Goal: Find specific page/section: Find specific page/section

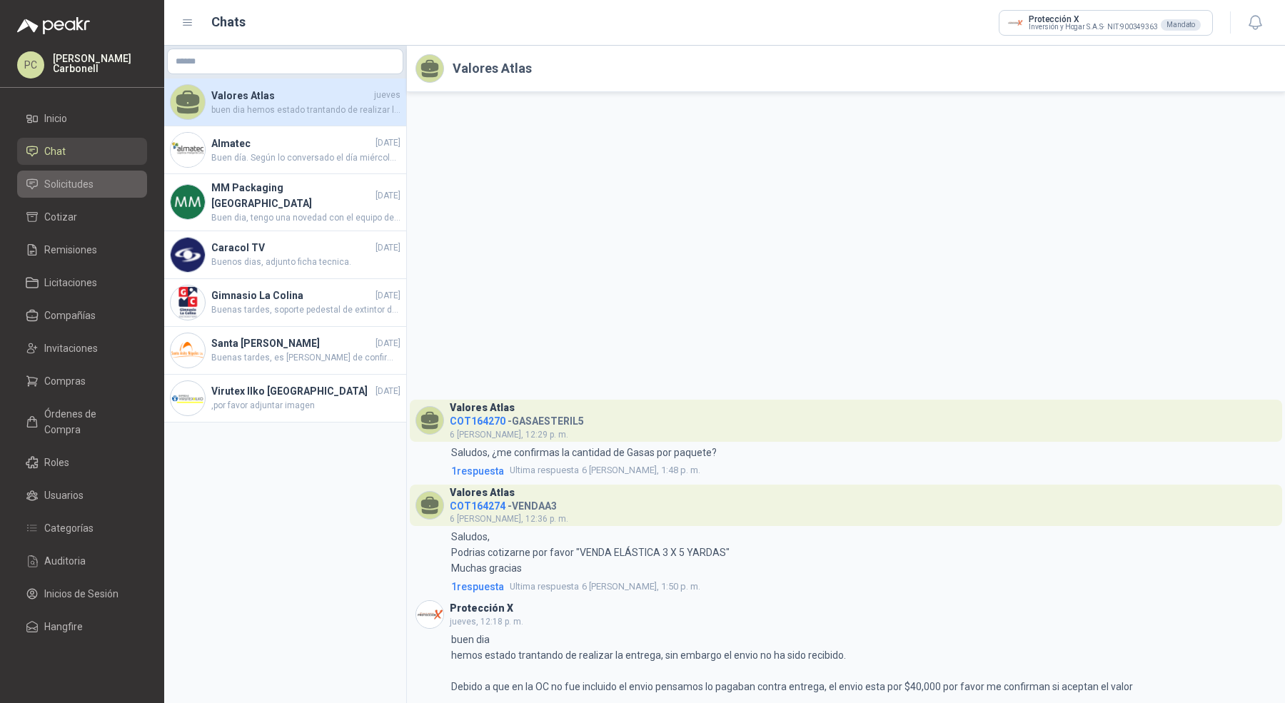
click at [80, 180] on span "Solicitudes" at bounding box center [68, 184] width 49 height 16
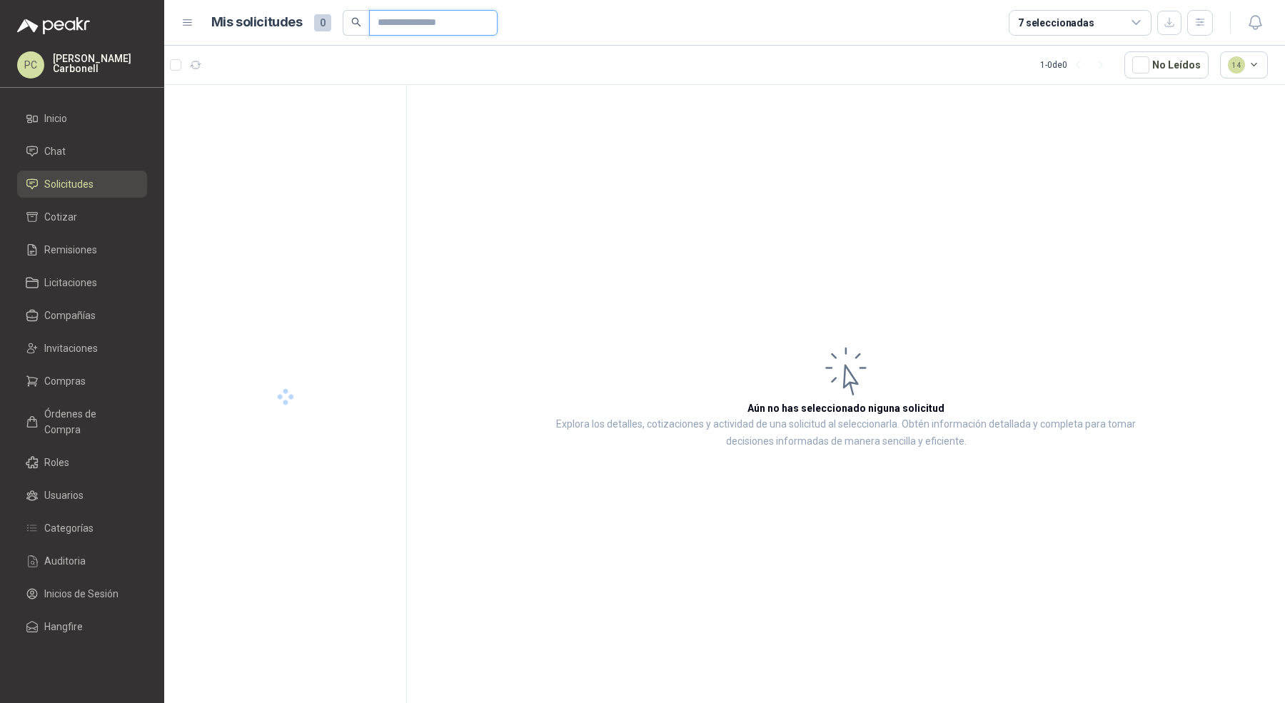
click at [416, 24] on input "text" at bounding box center [428, 23] width 100 height 24
type input "*"
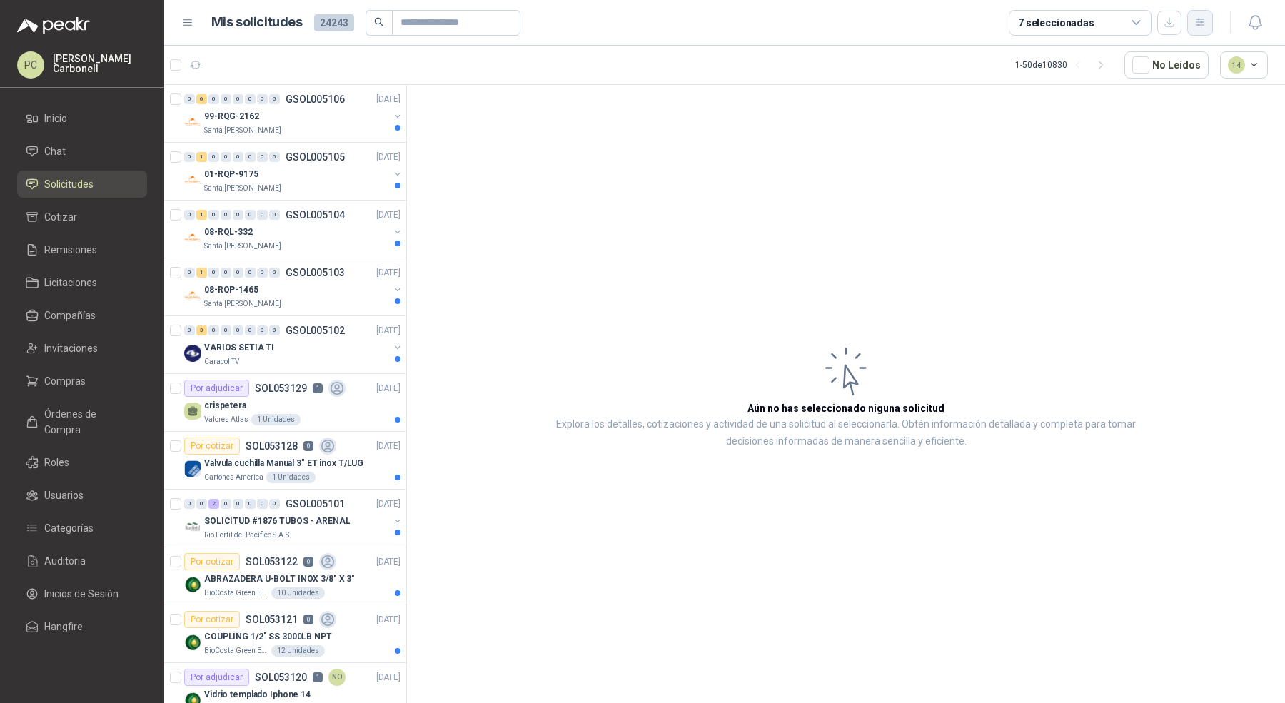
click at [1195, 20] on icon "button" at bounding box center [1200, 22] width 12 height 12
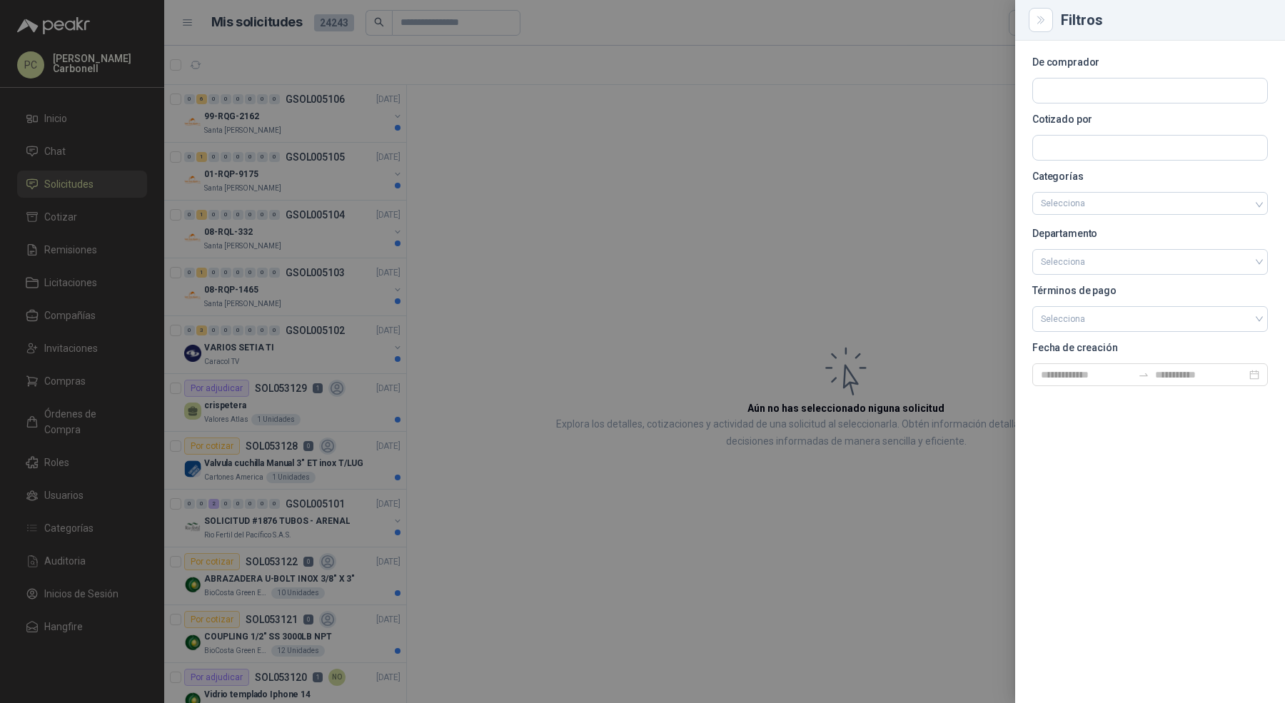
click at [1142, 75] on section "De comprador Cotizado por Categorías Selecciona Departamento Selecciona Término…" at bounding box center [1150, 222] width 236 height 328
click at [1142, 79] on input "text" at bounding box center [1150, 91] width 234 height 24
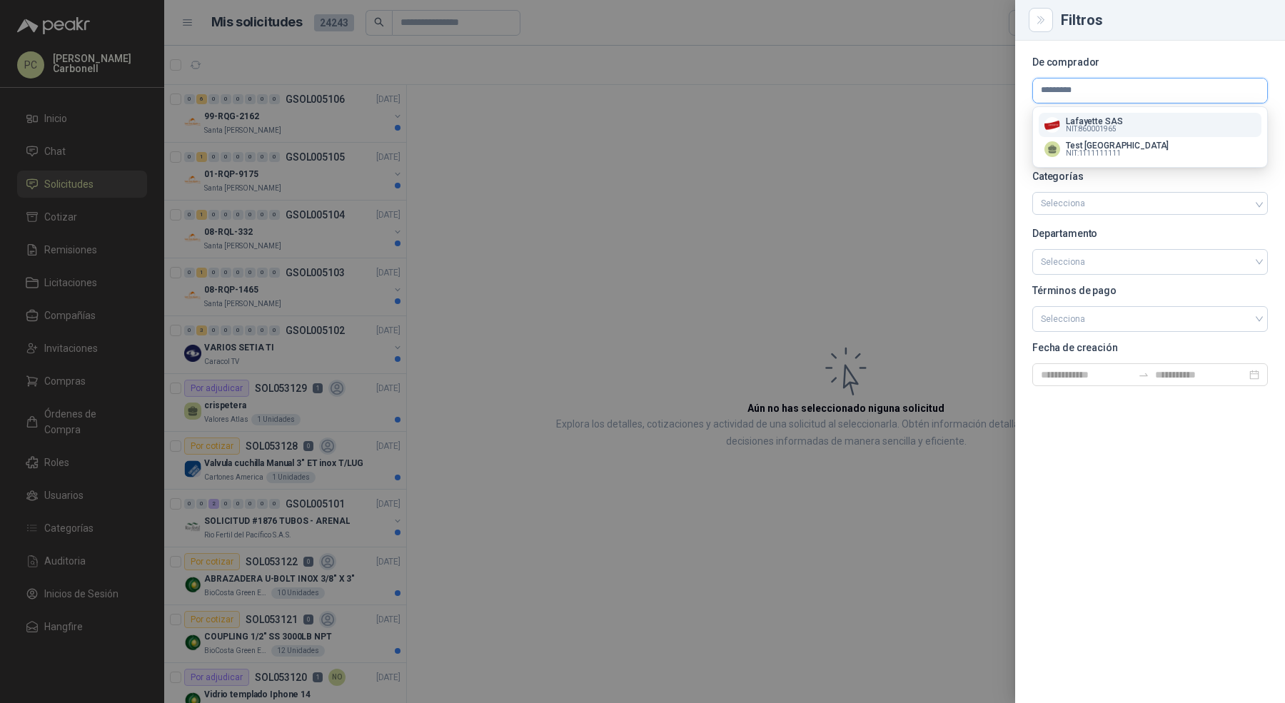
type input "*********"
click at [1113, 126] on span "NIT : 860001965" at bounding box center [1091, 129] width 51 height 7
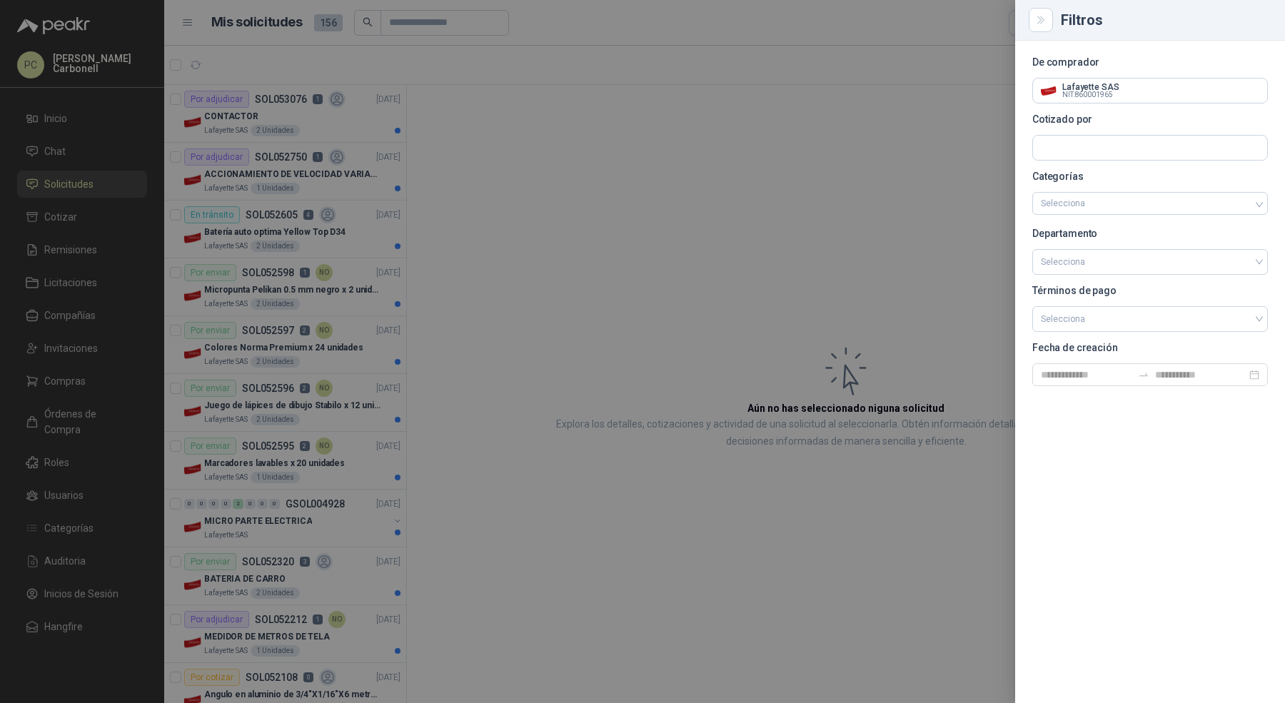
click at [290, 384] on div at bounding box center [642, 351] width 1285 height 703
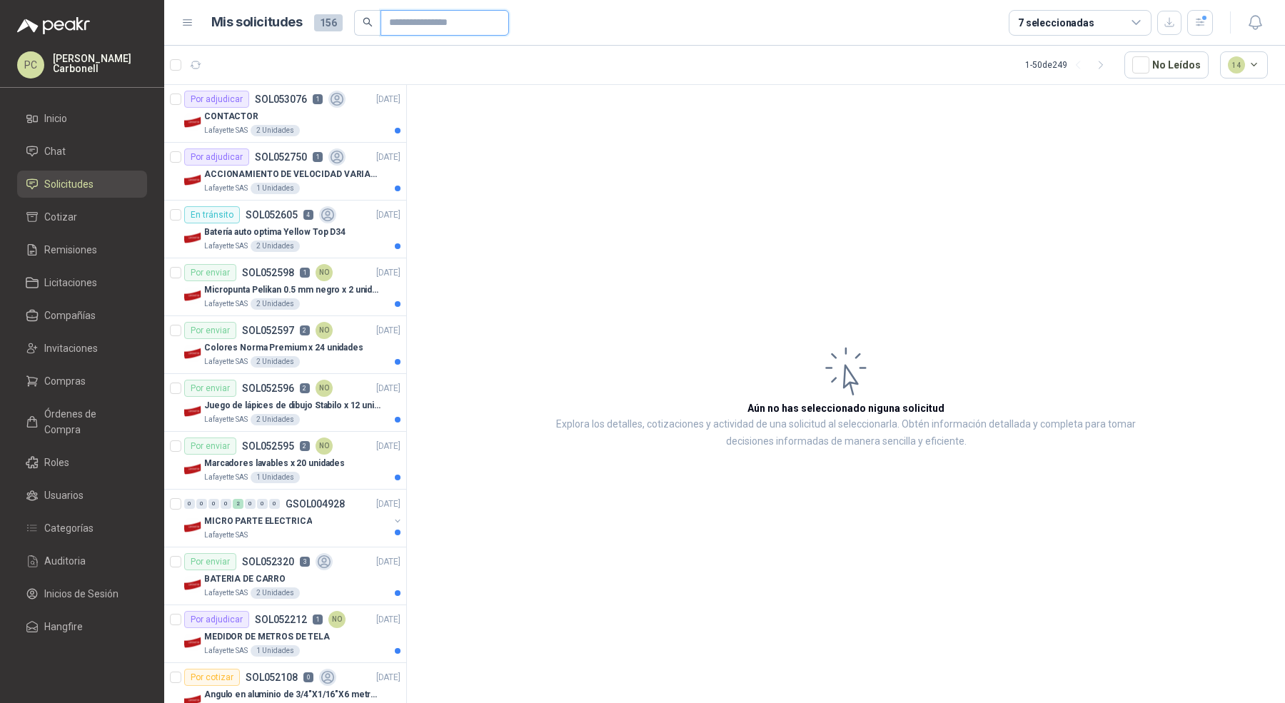
click at [415, 19] on input "text" at bounding box center [439, 23] width 100 height 24
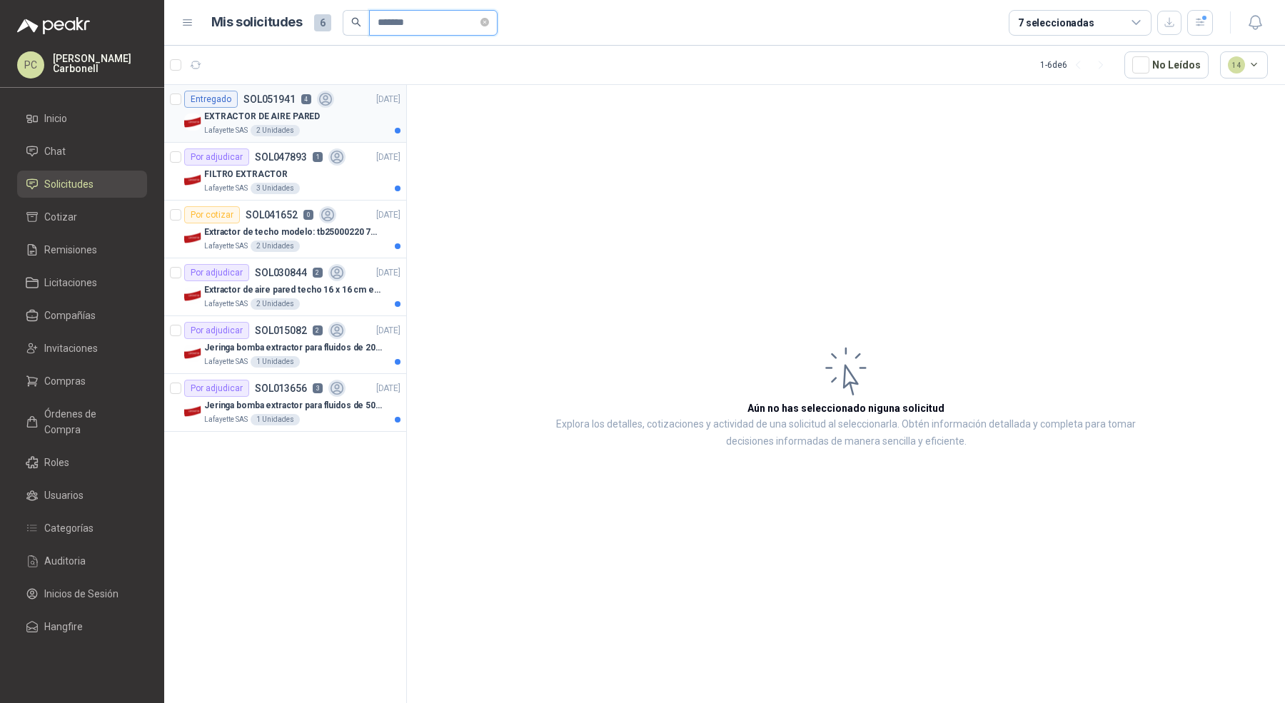
type input "*******"
click at [368, 132] on div "Lafayette SAS 2 Unidades" at bounding box center [302, 130] width 196 height 11
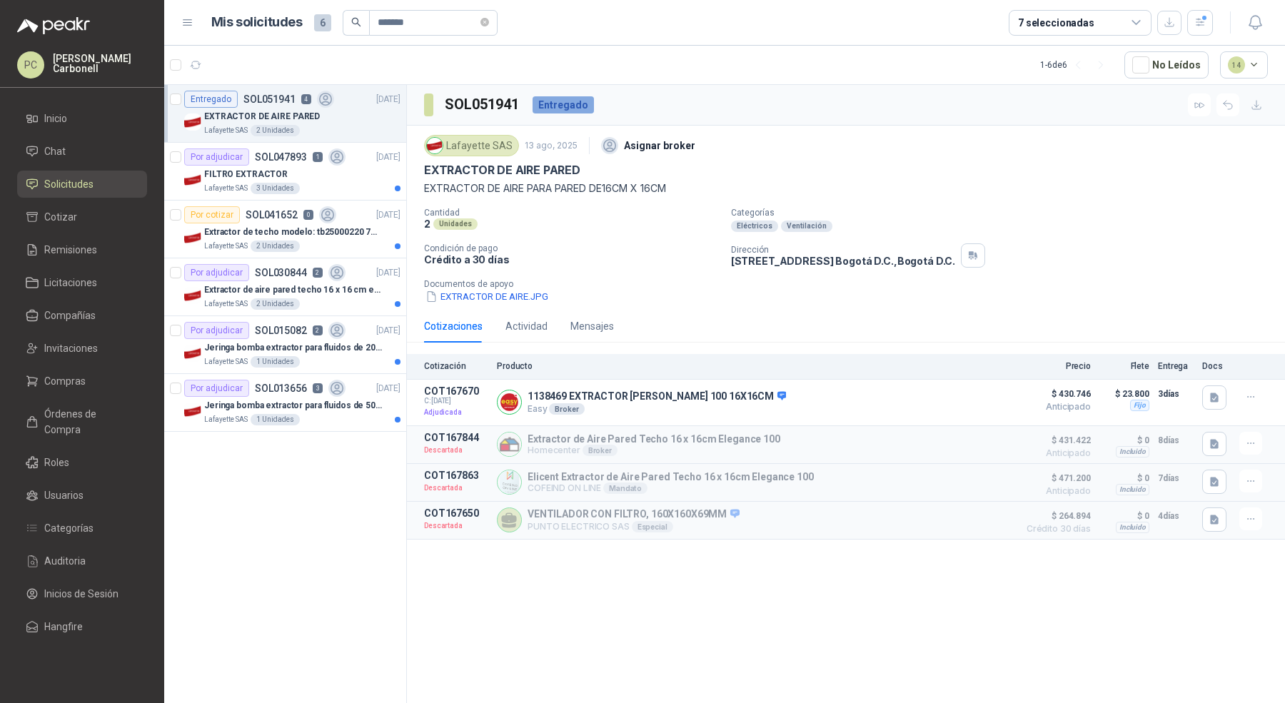
click at [472, 101] on h3 "SOL051941" at bounding box center [483, 105] width 76 height 22
copy h3 "SOL051941"
